Goal: Information Seeking & Learning: Learn about a topic

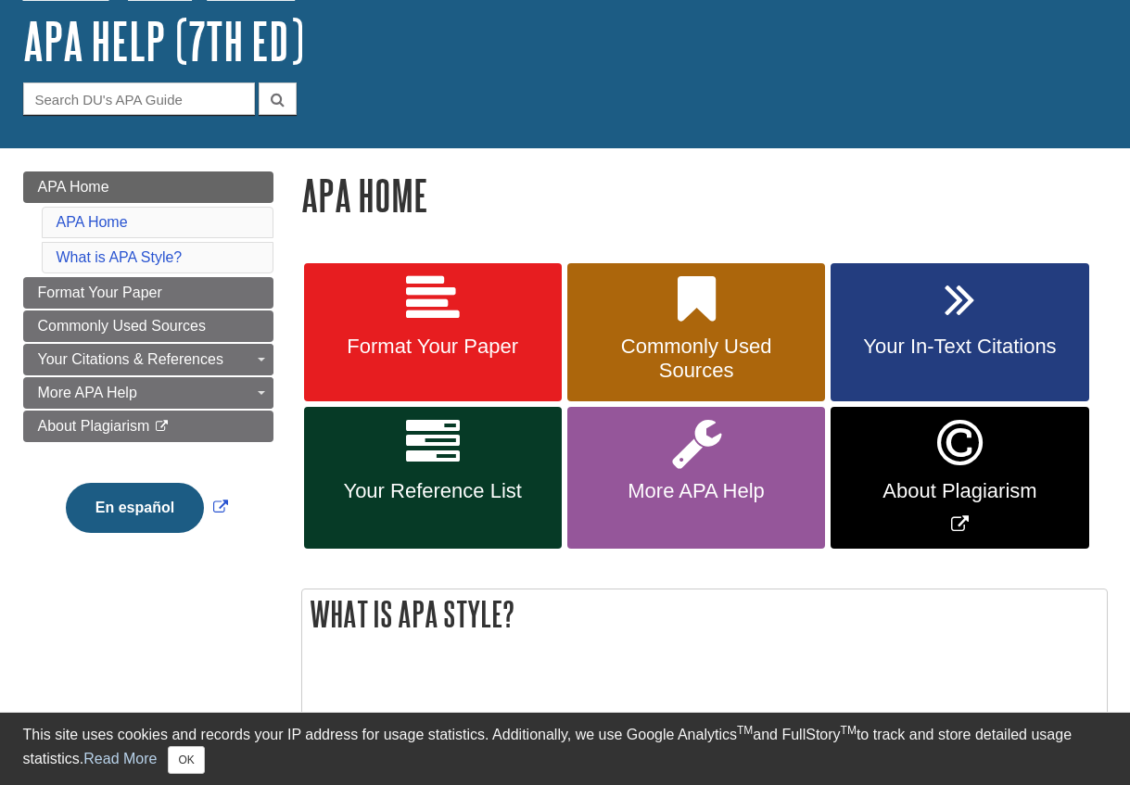
scroll to position [108, 0]
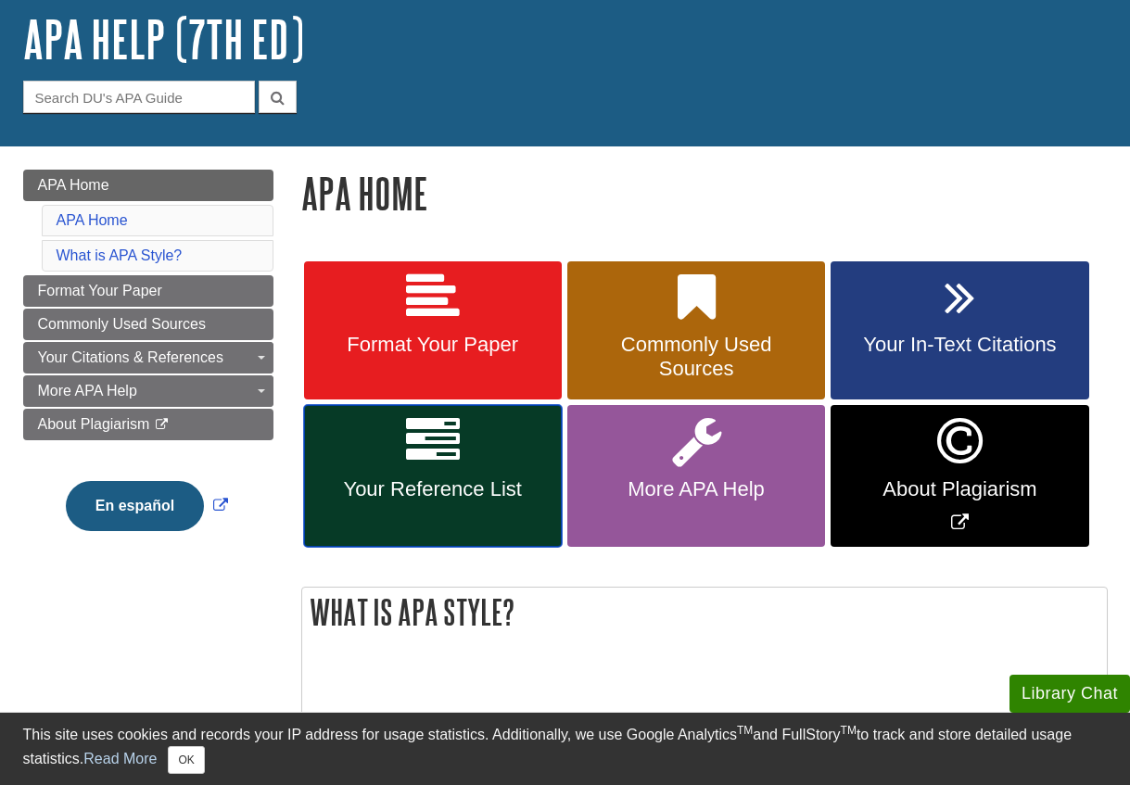
click at [461, 456] on link "Your Reference List" at bounding box center [433, 476] width 258 height 142
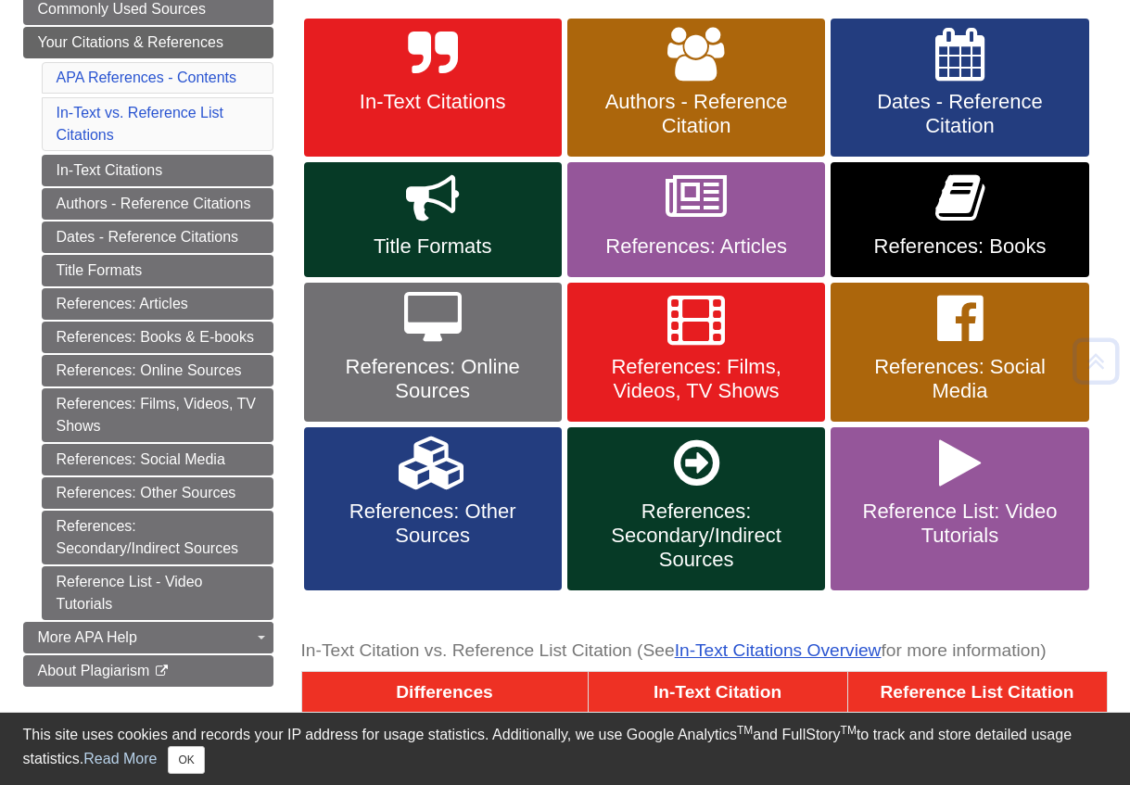
scroll to position [362, 0]
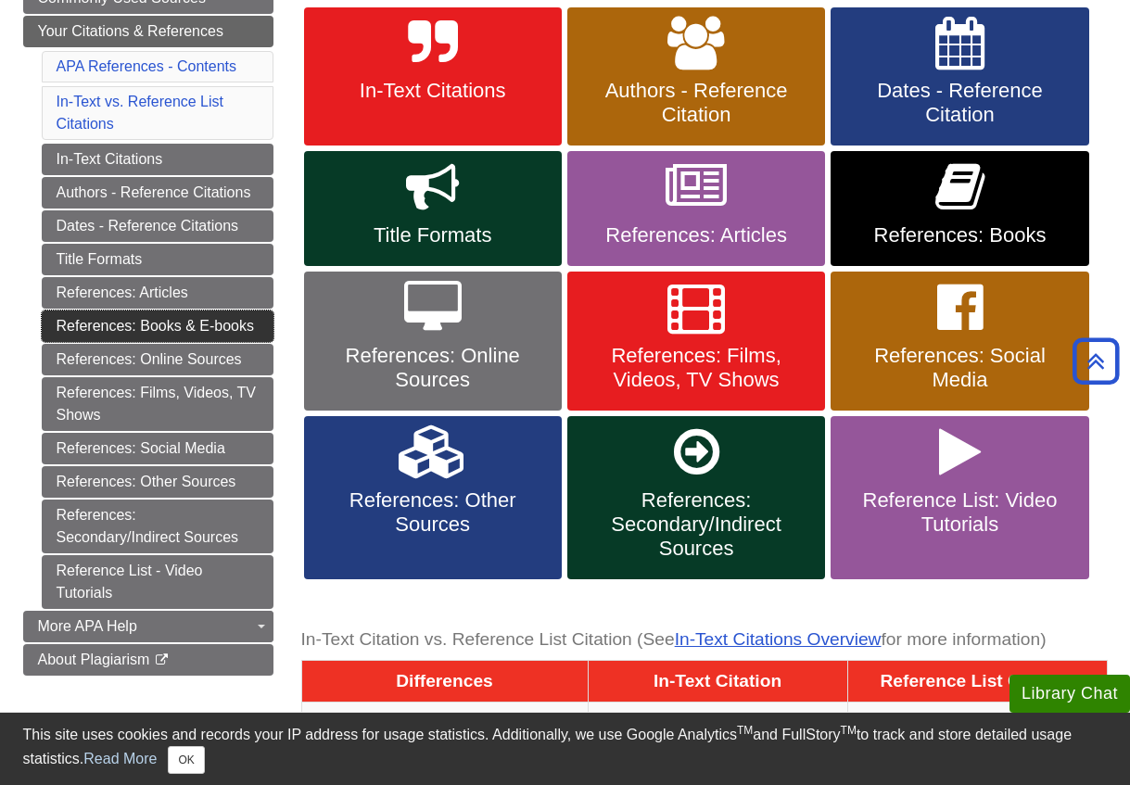
click at [189, 322] on link "References: Books & E-books" at bounding box center [158, 327] width 232 height 32
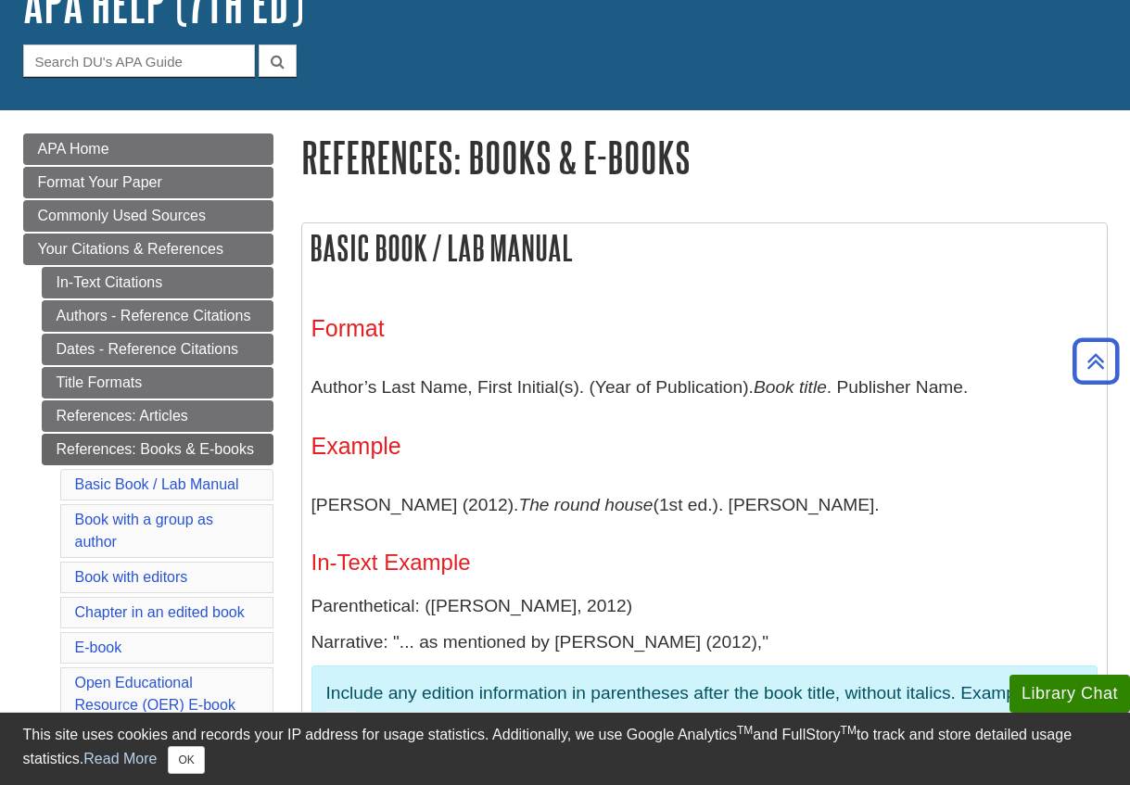
scroll to position [108, 0]
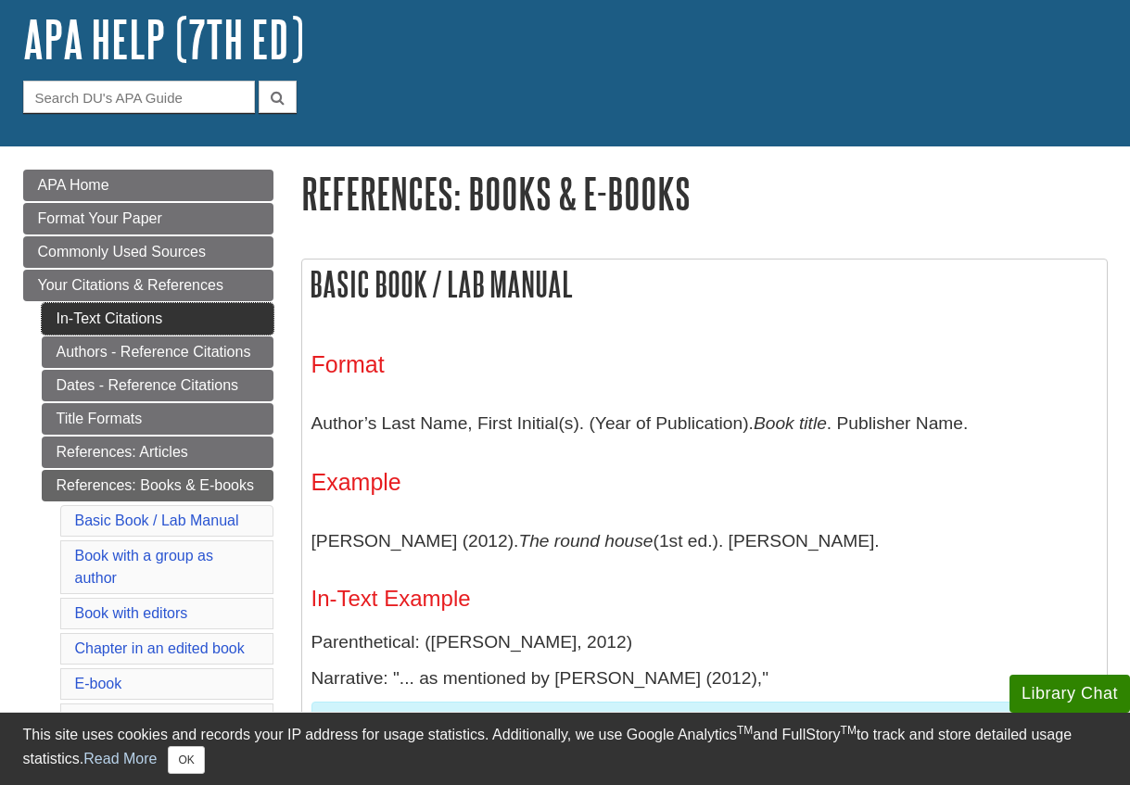
click at [143, 316] on link "In-Text Citations" at bounding box center [158, 319] width 232 height 32
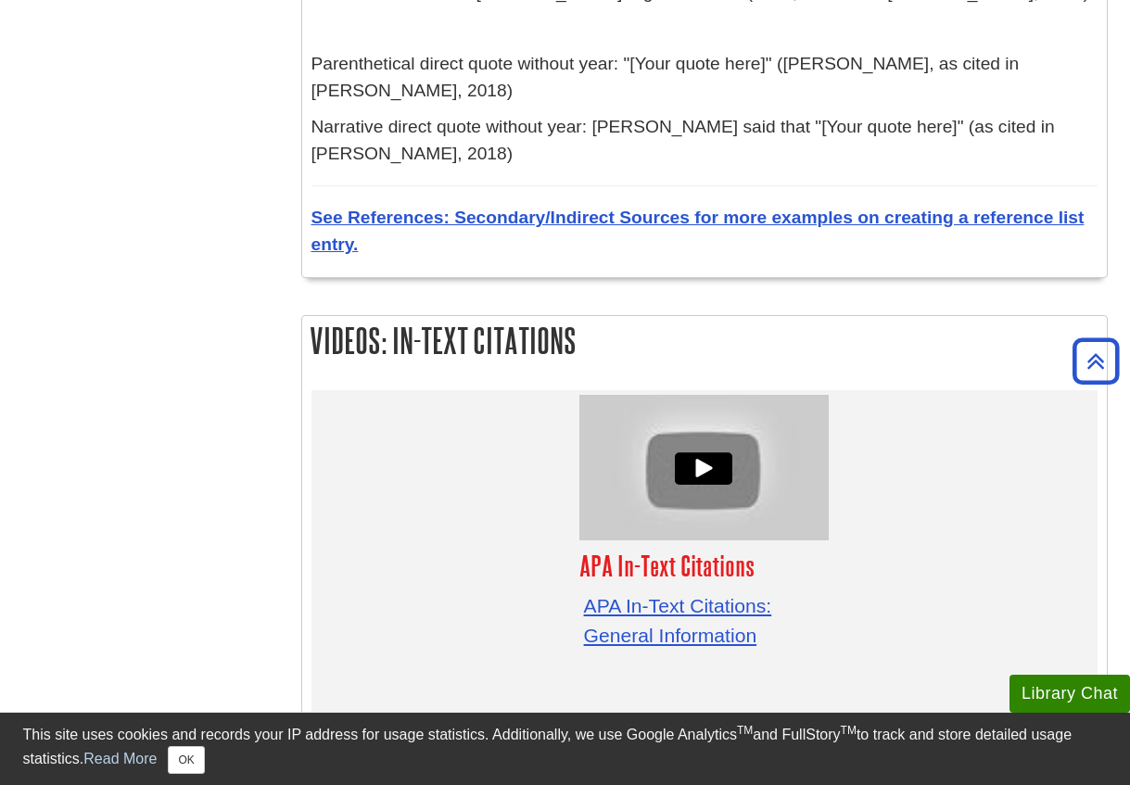
scroll to position [5574, 0]
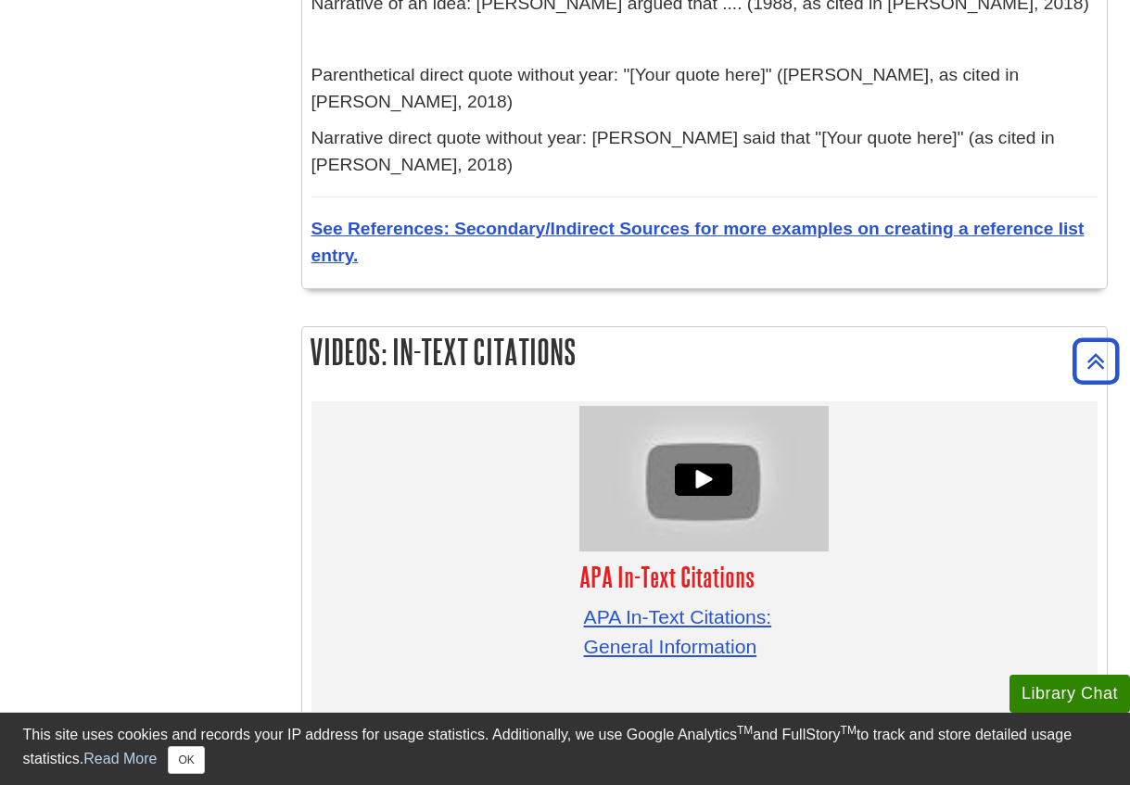
click at [534, 402] on div "APA In-Text Citations APA In-Text Citations: General Information" at bounding box center [705, 576] width 786 height 348
click at [826, 506] on div "APA In-Text Citations APA In-Text Citations: General Information" at bounding box center [705, 537] width 260 height 270
click at [353, 402] on div "APA In-Text Citations APA In-Text Citations: General Information" at bounding box center [705, 576] width 786 height 348
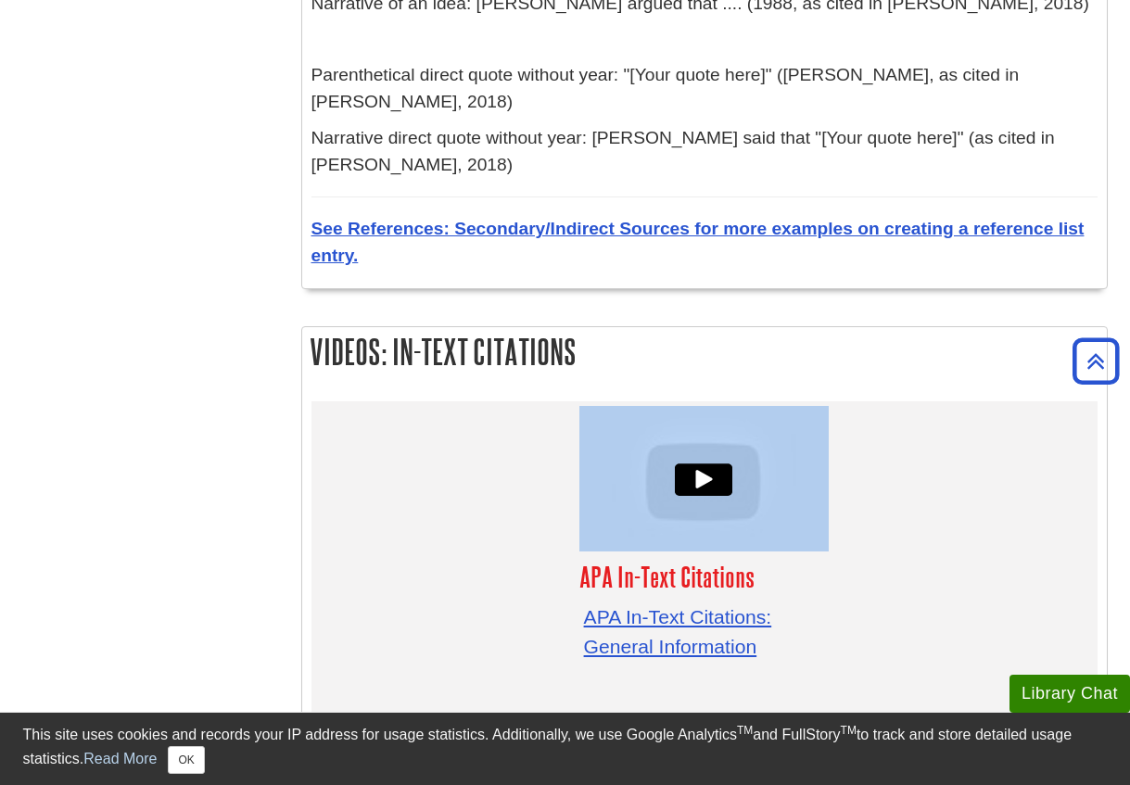
click at [353, 402] on div "APA In-Text Citations APA In-Text Citations: General Information" at bounding box center [705, 576] width 786 height 348
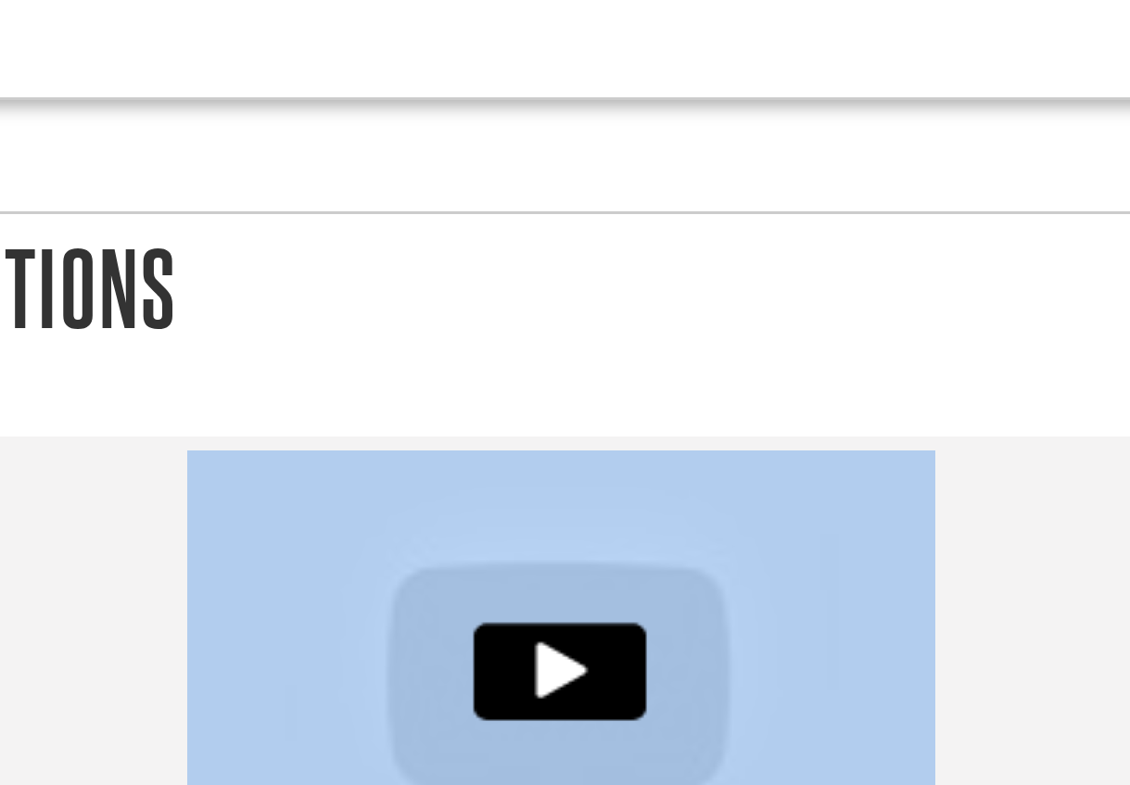
click at [858, 402] on div "APA In-Text Citations APA In-Text Citations: General Information" at bounding box center [705, 576] width 786 height 348
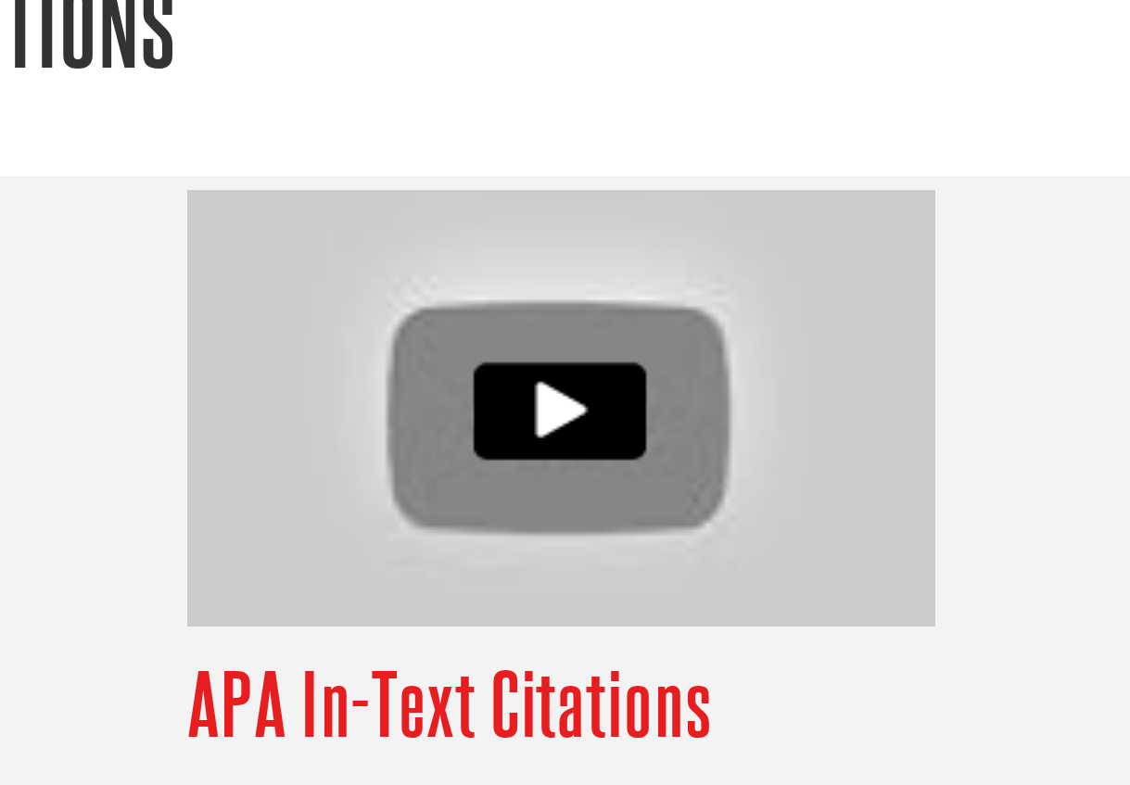
click at [660, 606] on link "APA In-Text Citations: General Information" at bounding box center [678, 631] width 188 height 51
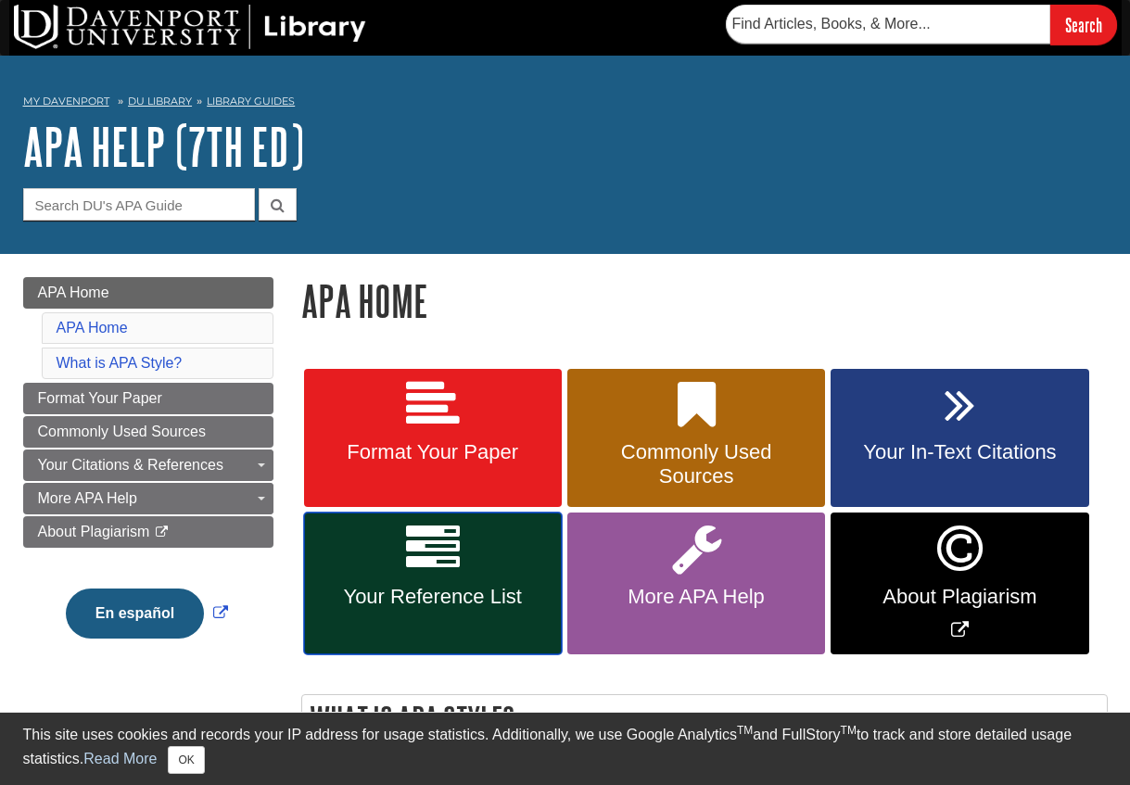
click at [438, 593] on span "Your Reference List" at bounding box center [433, 597] width 230 height 24
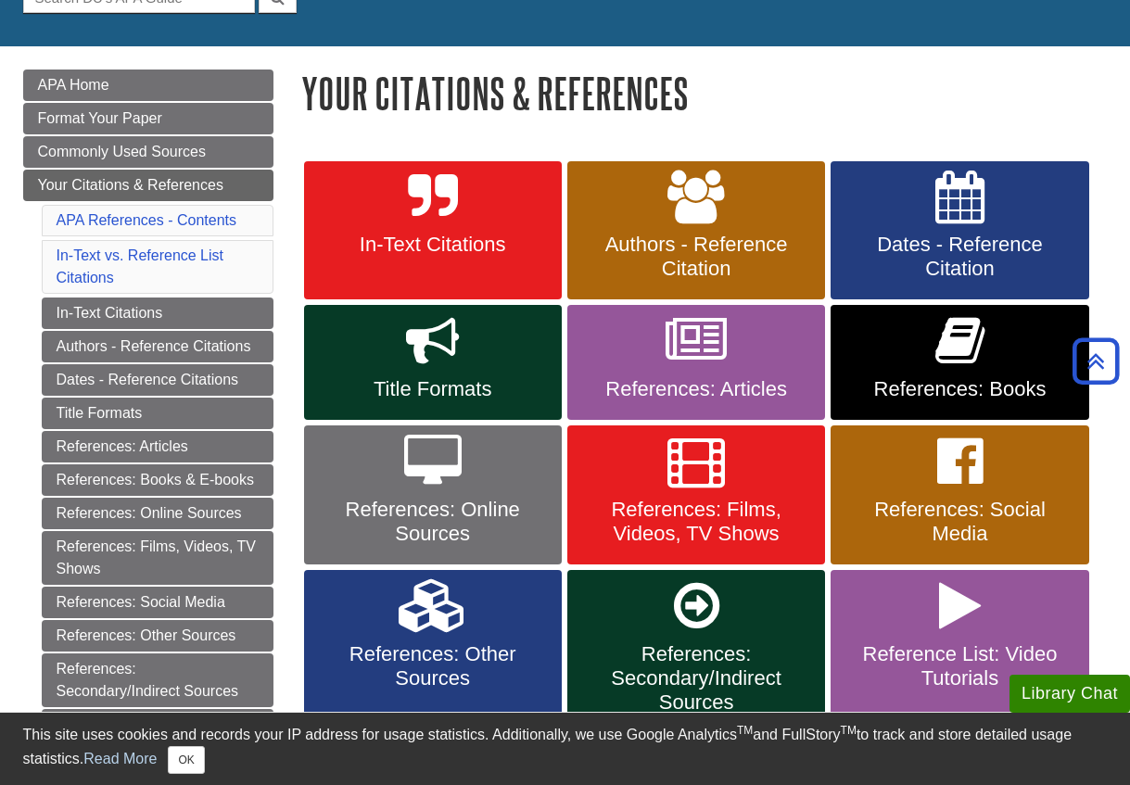
scroll to position [205, 0]
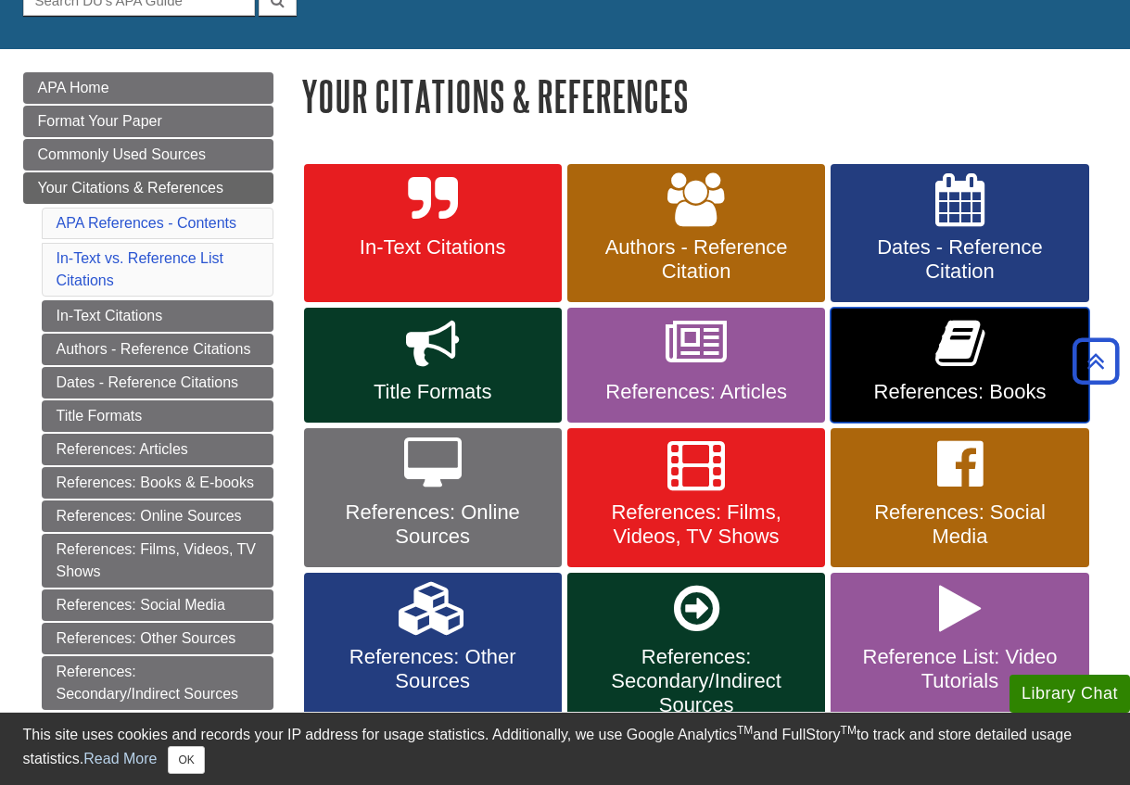
click at [958, 373] on link "References: Books" at bounding box center [960, 365] width 258 height 115
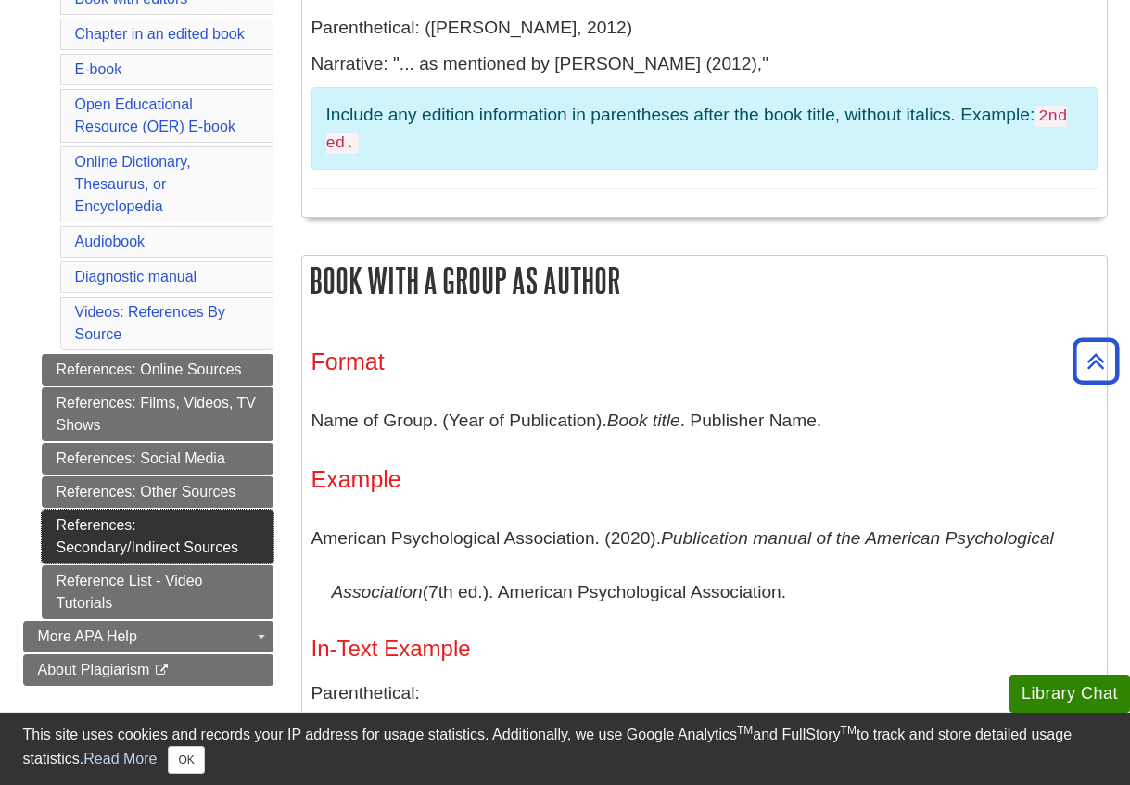
scroll to position [750, 0]
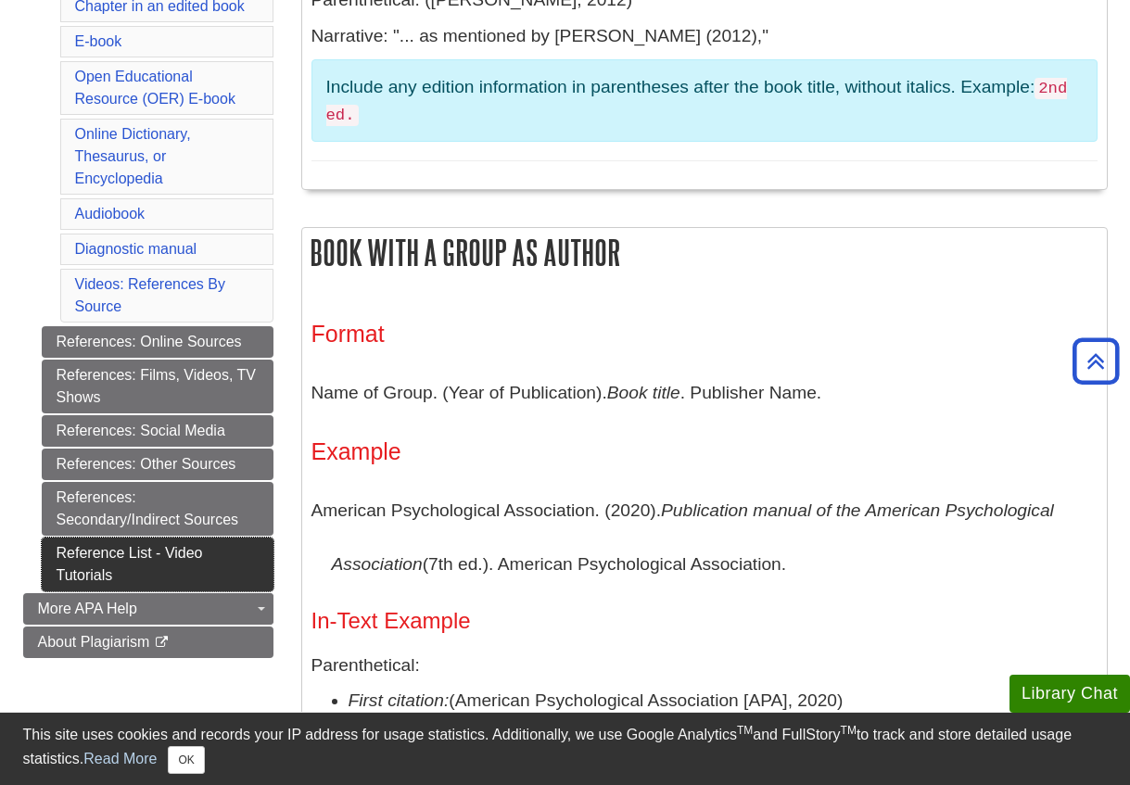
click at [165, 567] on link "Reference List - Video Tutorials" at bounding box center [158, 565] width 232 height 54
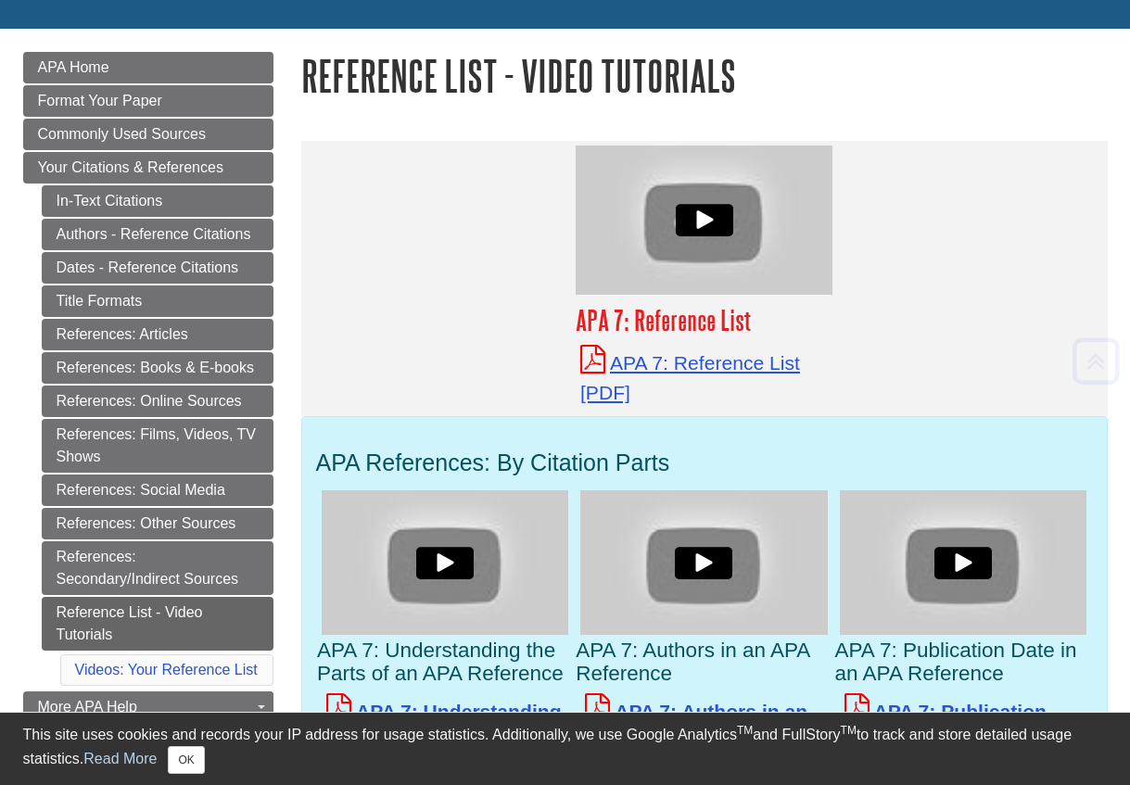
scroll to position [232, 0]
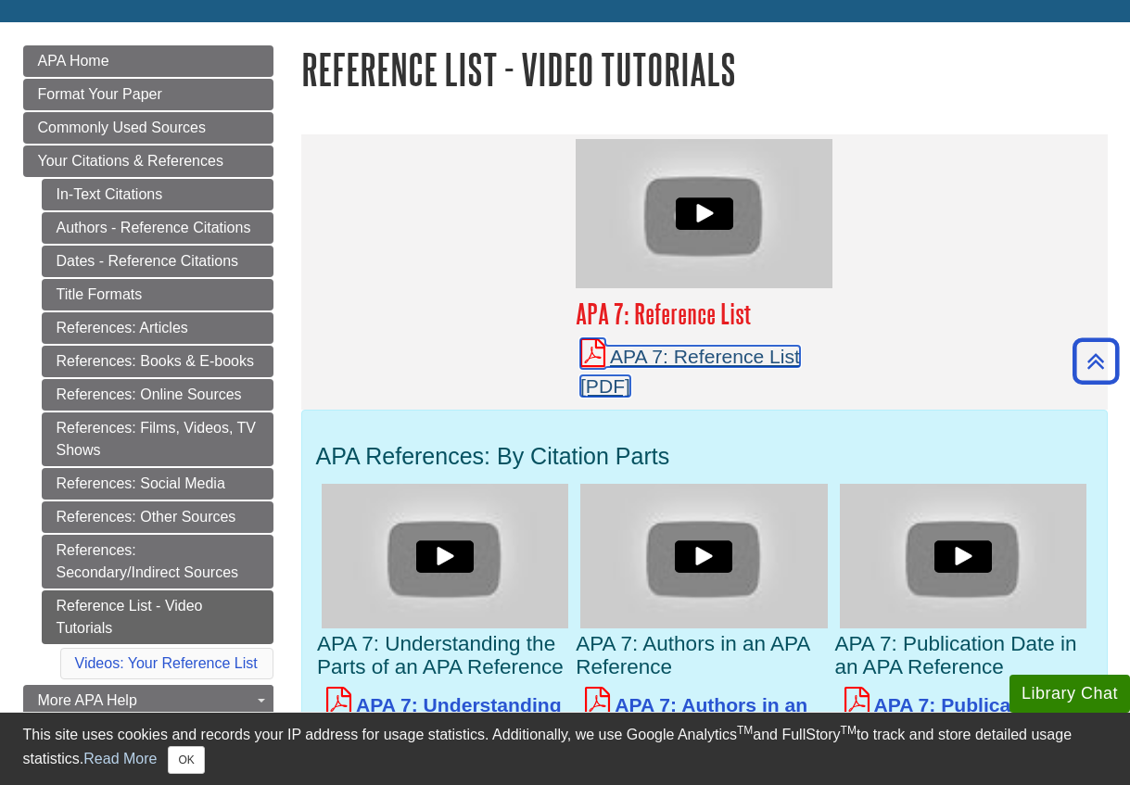
click at [623, 365] on link "APA 7: Reference List" at bounding box center [690, 371] width 220 height 51
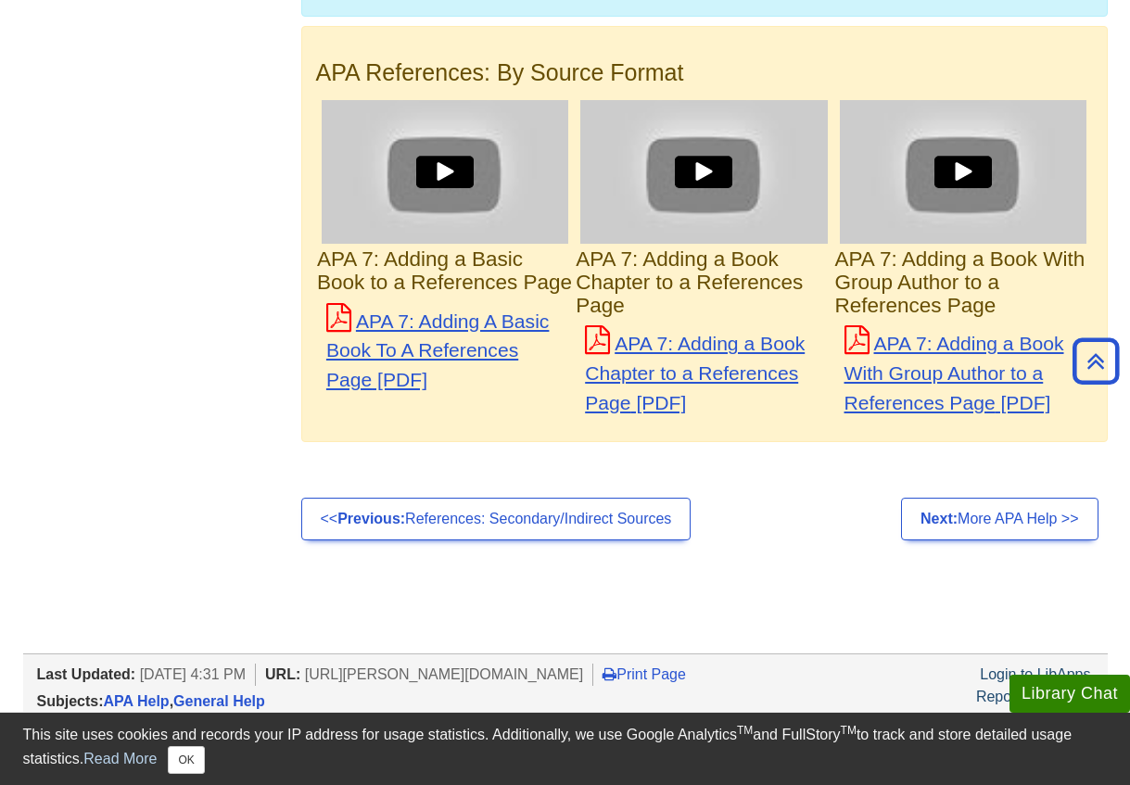
scroll to position [1299, 0]
click at [721, 363] on p "APA 7: Adding a Book Chapter to a References Page" at bounding box center [704, 370] width 238 height 91
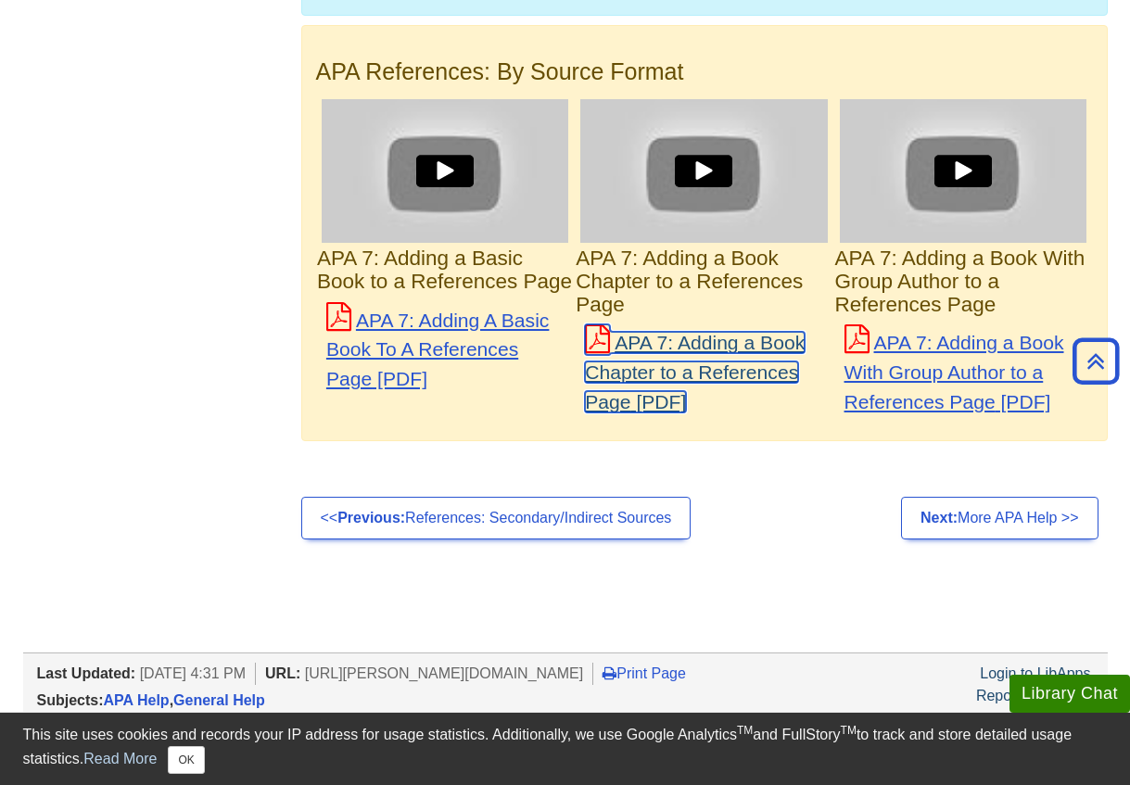
click at [678, 351] on link "APA 7: Adding a Book Chapter to a References Page" at bounding box center [695, 372] width 220 height 80
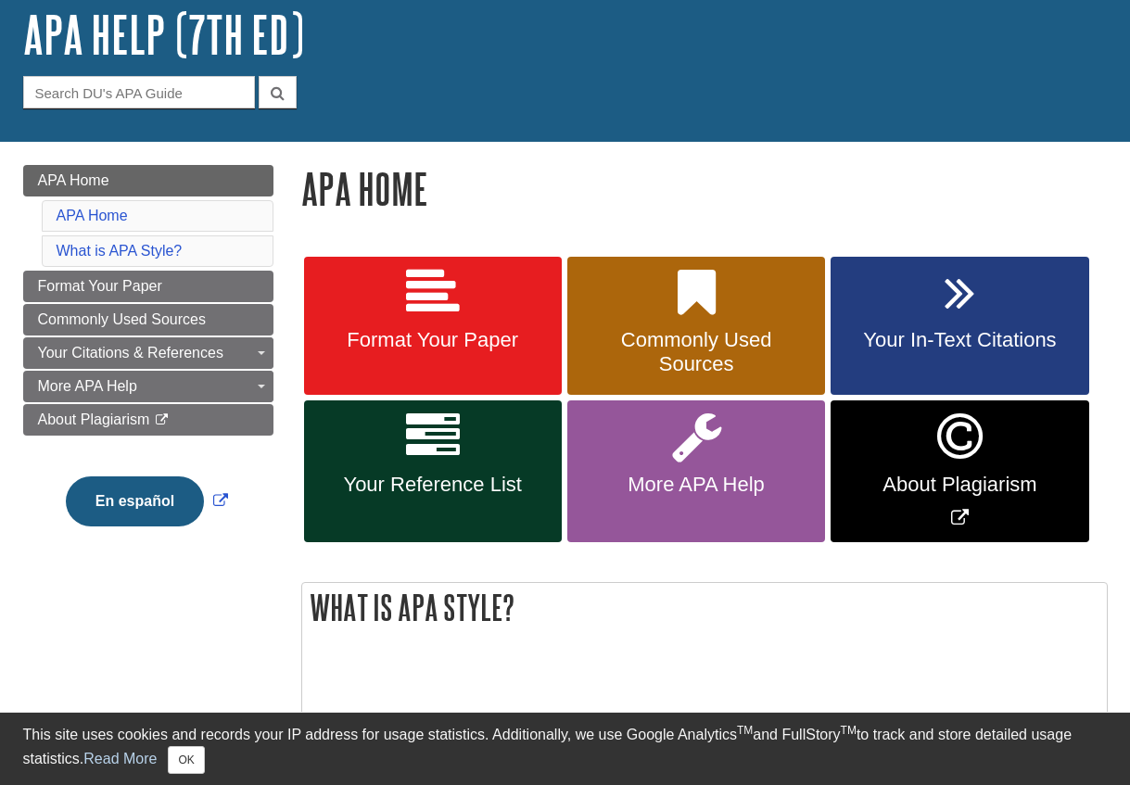
scroll to position [113, 0]
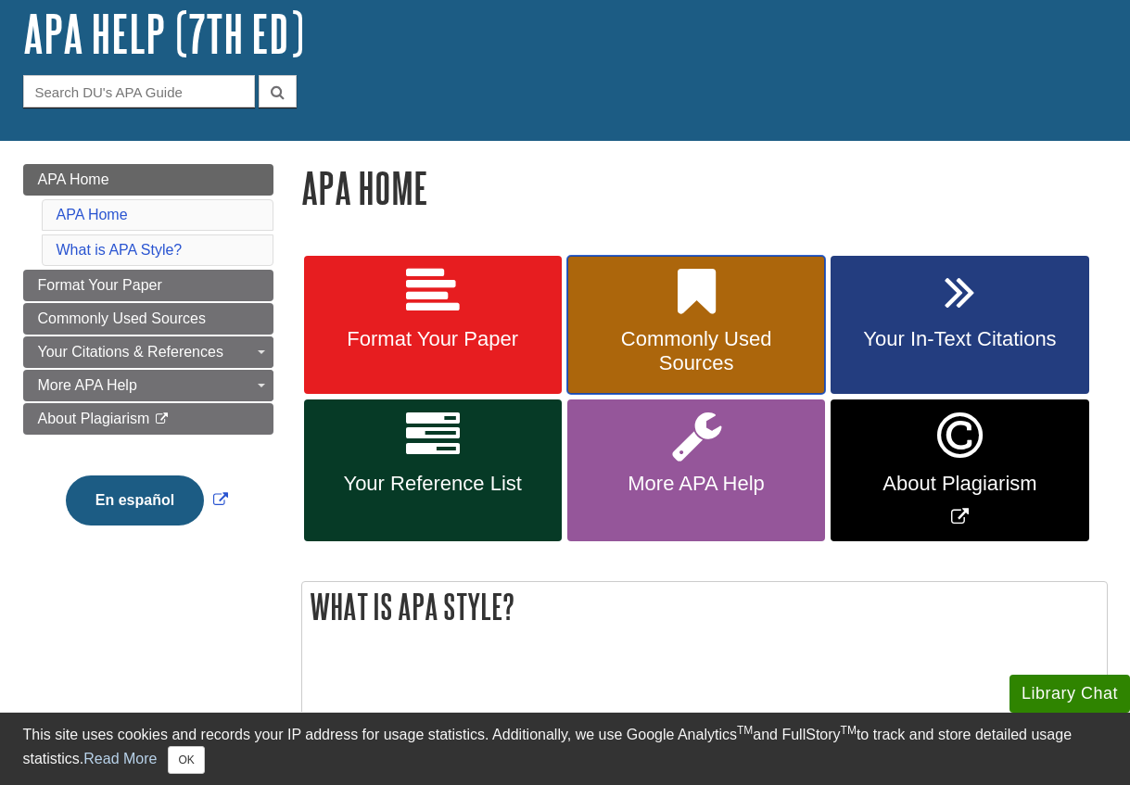
click at [686, 355] on span "Commonly Used Sources" at bounding box center [696, 351] width 230 height 48
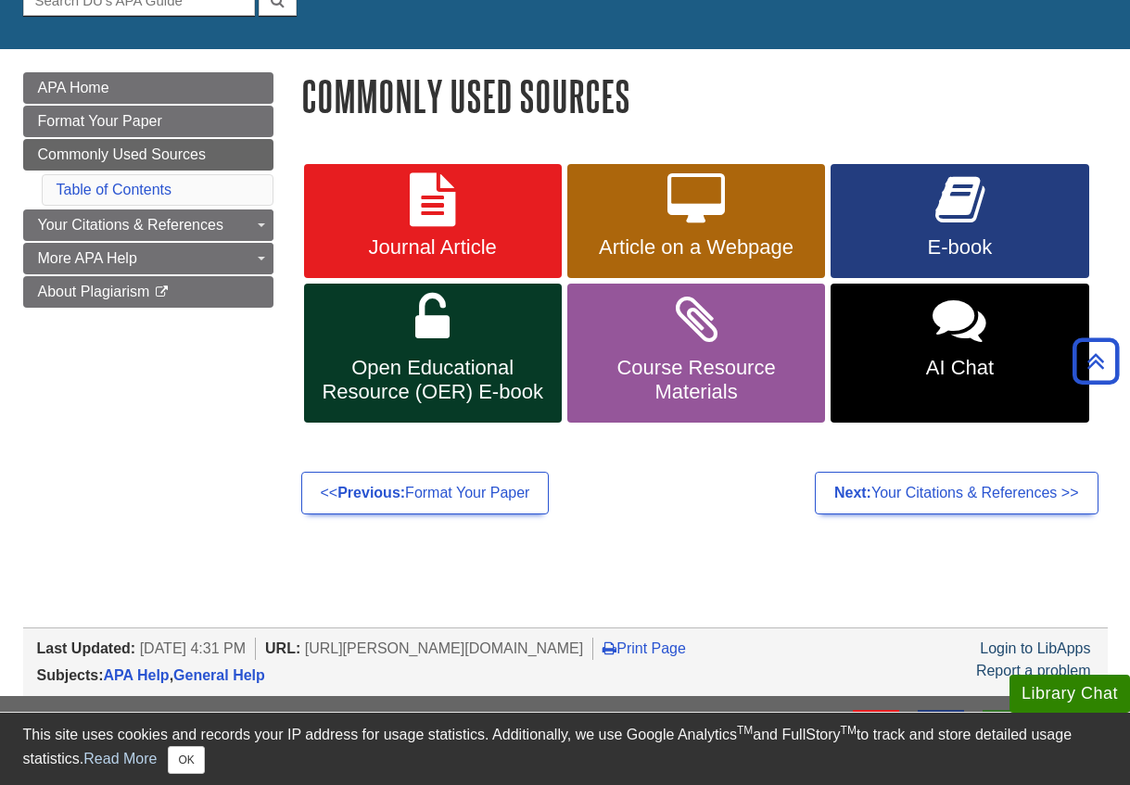
scroll to position [198, 0]
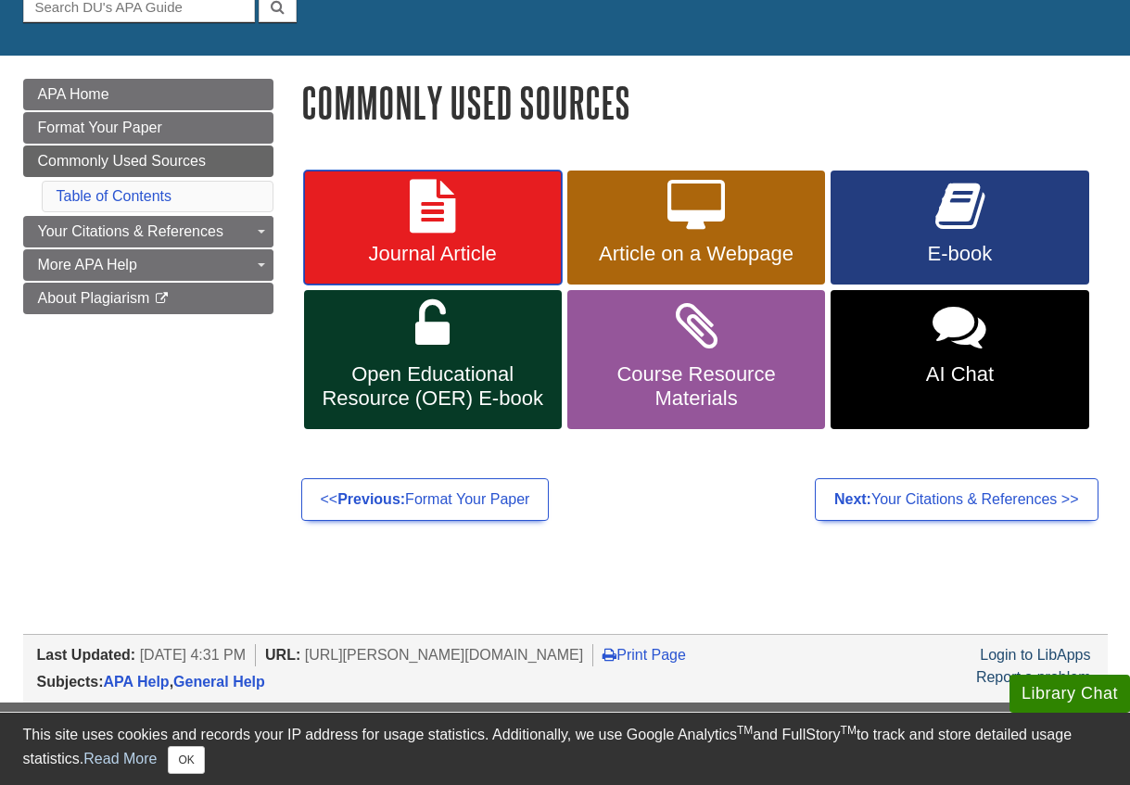
click at [453, 246] on span "Journal Article" at bounding box center [433, 254] width 230 height 24
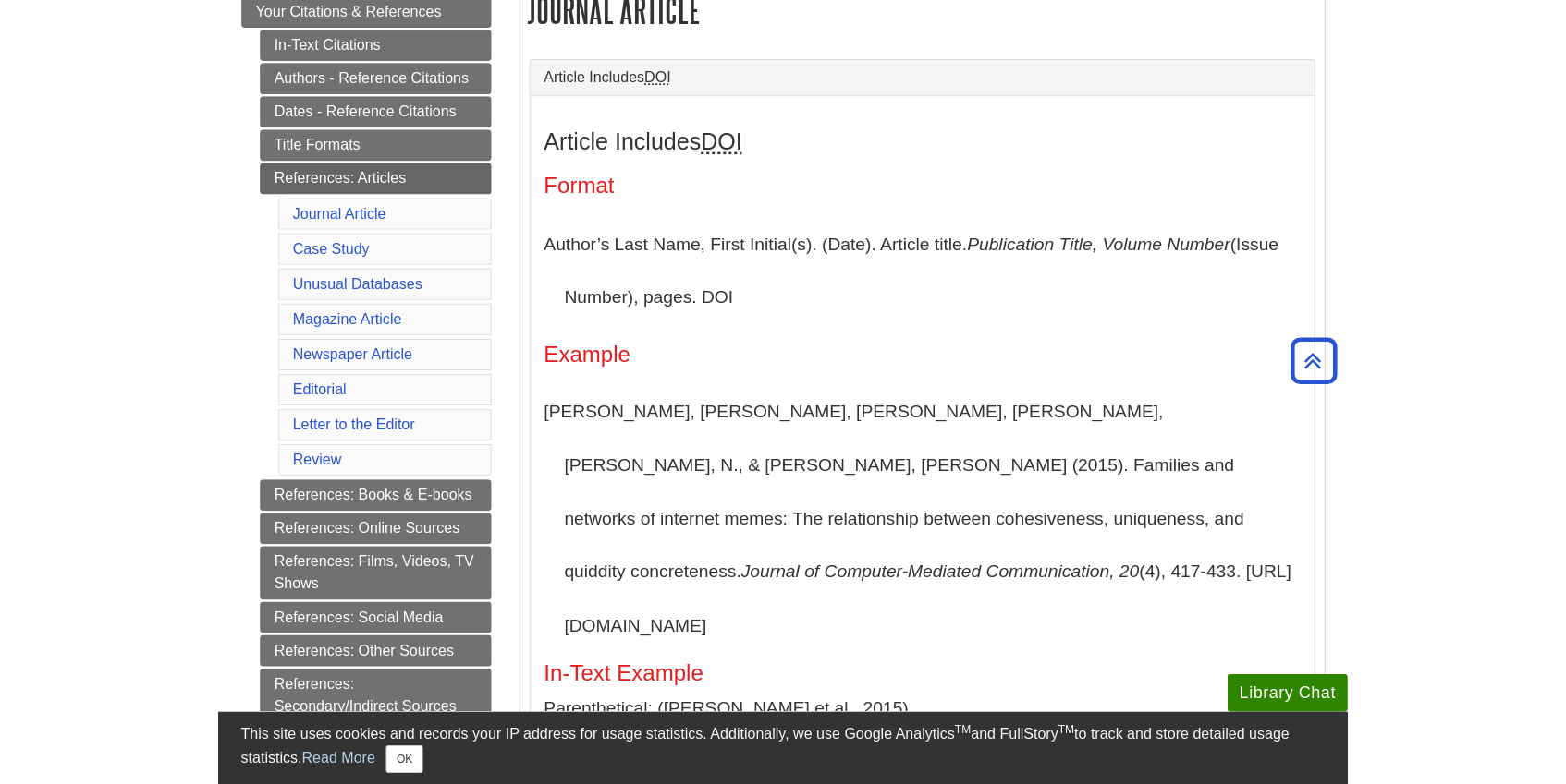
scroll to position [153, 0]
